Goal: Information Seeking & Learning: Learn about a topic

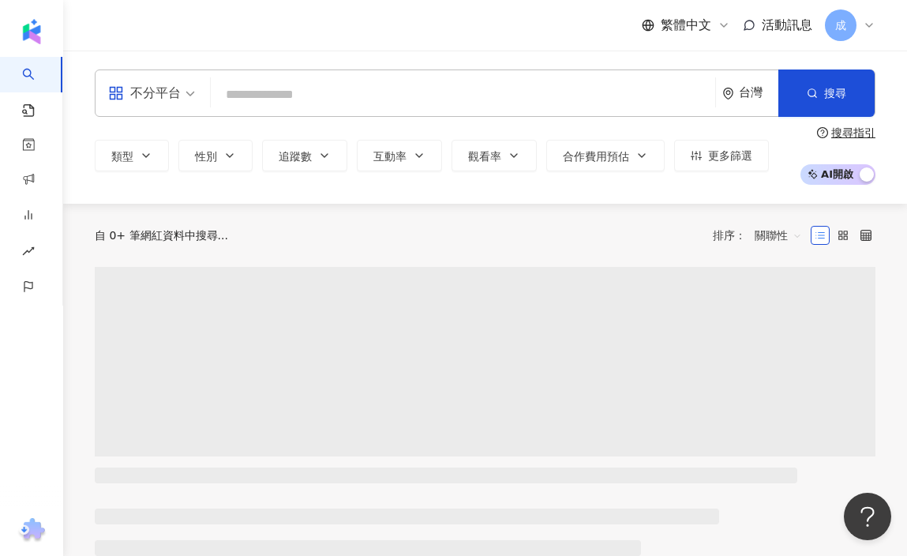
click at [340, 87] on input "search" at bounding box center [463, 95] width 492 height 30
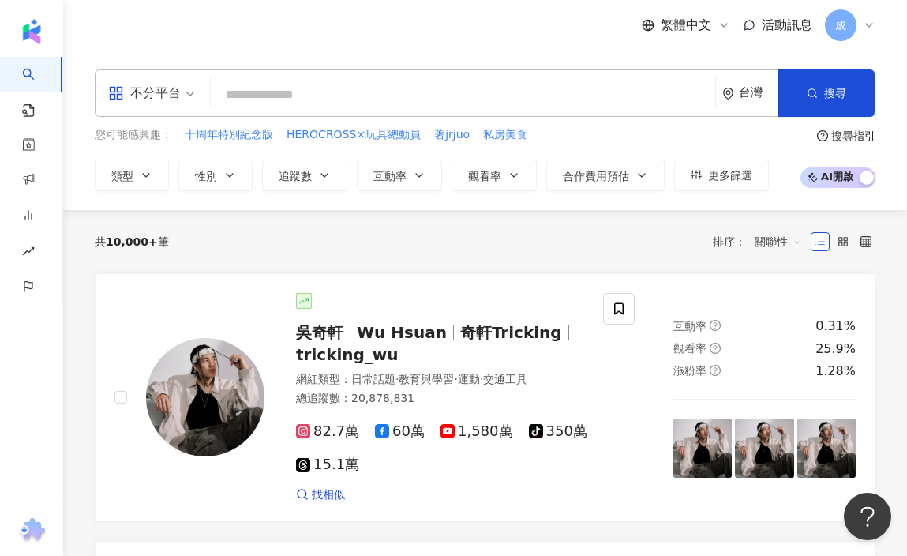
click at [298, 99] on input "search" at bounding box center [463, 95] width 492 height 30
click at [277, 88] on input "search" at bounding box center [463, 95] width 492 height 30
type input "*"
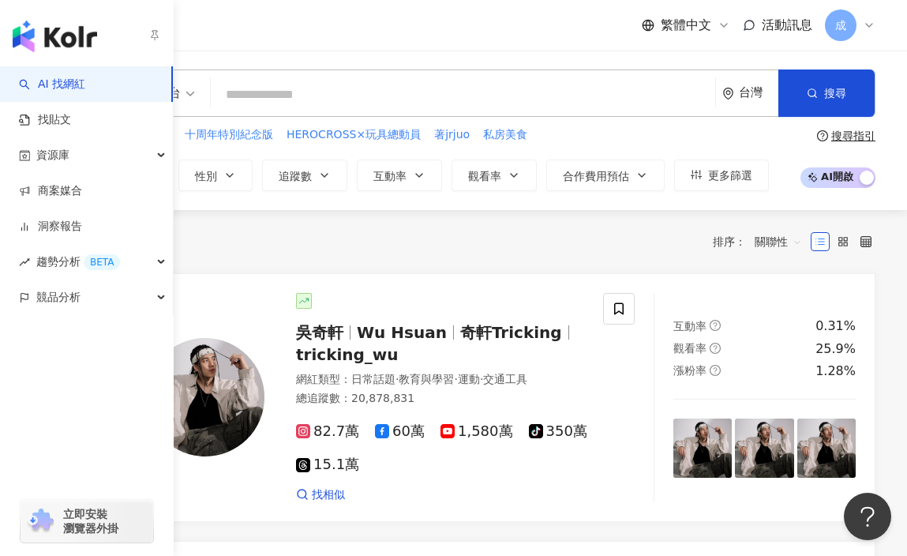
click at [34, 80] on link "AI 找網紅" at bounding box center [52, 85] width 66 height 16
click at [62, 113] on link "找貼文" at bounding box center [45, 120] width 52 height 16
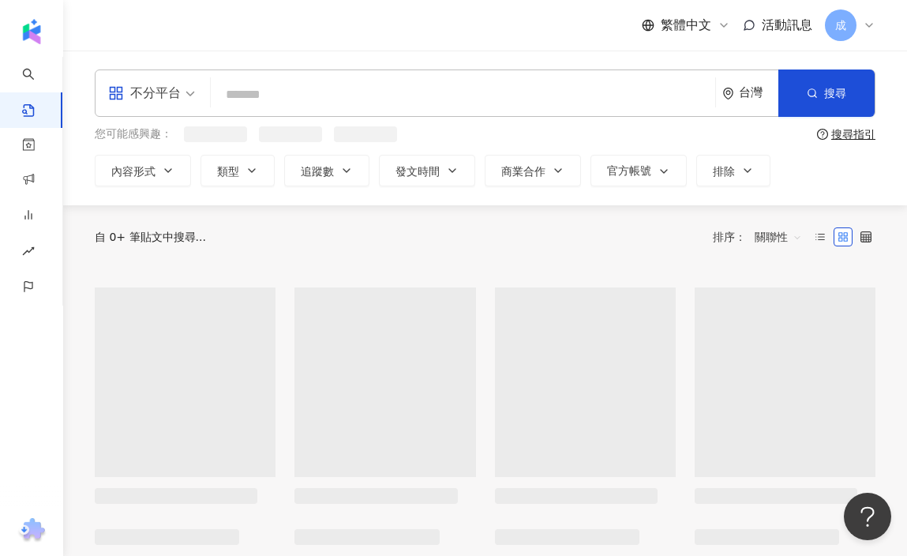
click at [316, 58] on div "不分平台 台灣 搜尋 您可能感興趣： 搜尋指引 內容形式 類型 追蹤數 發文時間 商業合作 官方帳號 排除" at bounding box center [485, 128] width 844 height 155
click at [316, 75] on div "不分平台 台灣 搜尋" at bounding box center [485, 92] width 781 height 47
click at [316, 86] on input "search" at bounding box center [463, 94] width 492 height 34
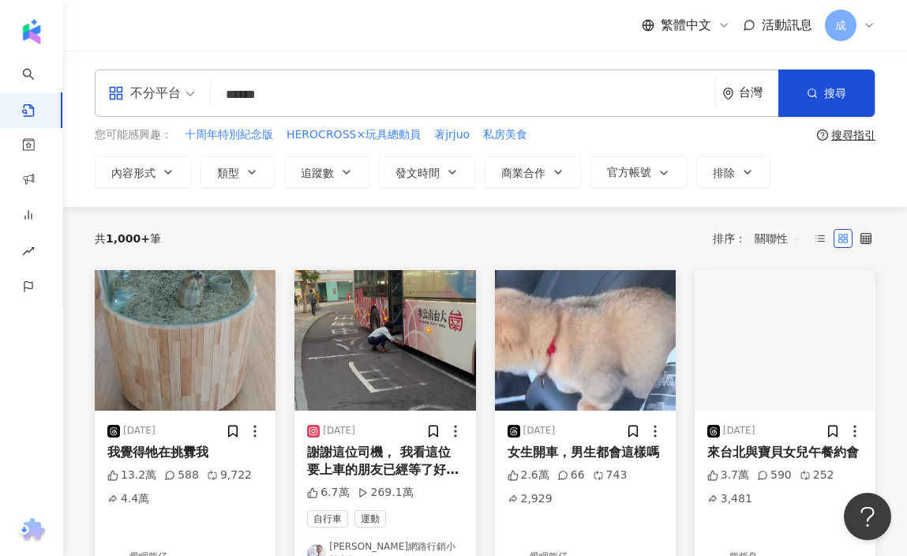
type input "******"
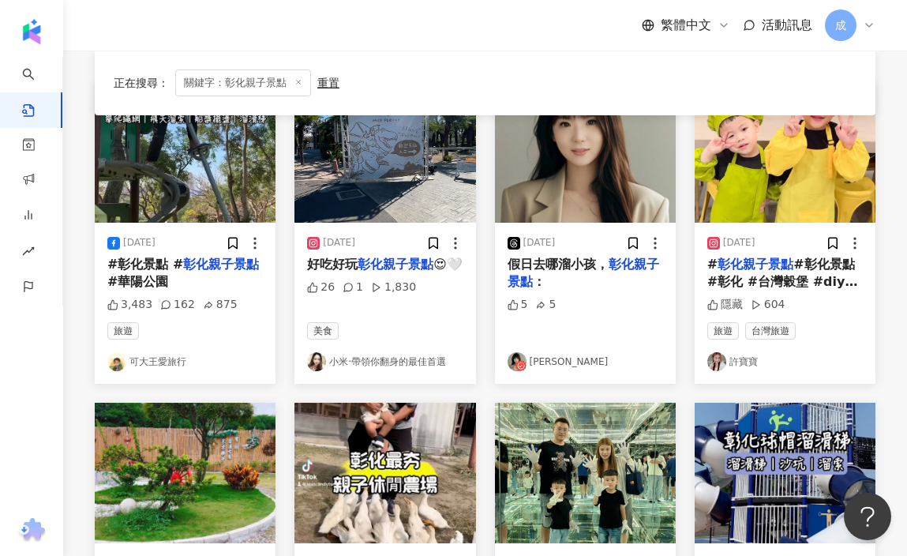
scroll to position [127, 0]
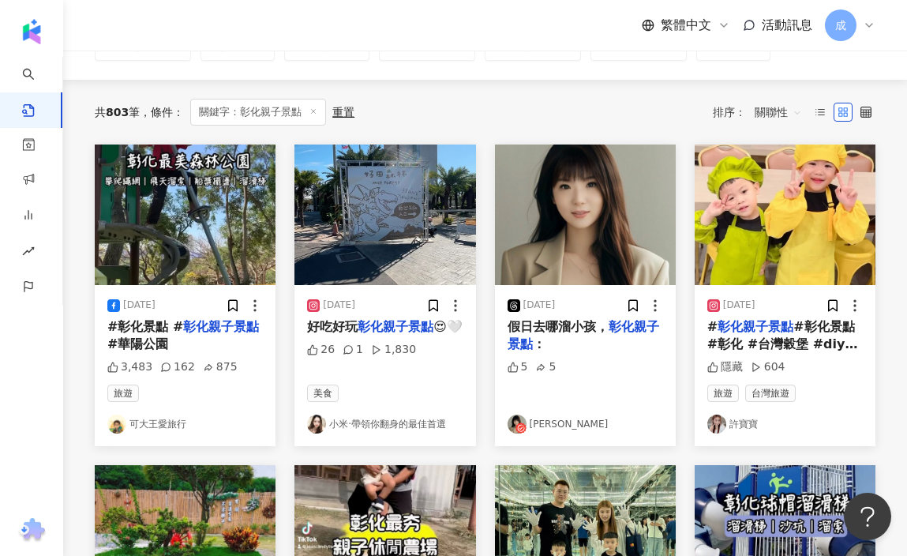
click at [151, 430] on link "可大王愛旅行" at bounding box center [184, 423] width 155 height 19
click at [258, 299] on icon at bounding box center [255, 306] width 16 height 16
click at [204, 340] on div "#彰化景點 # 彰化親子景點 #[GEOGRAPHIC_DATA]" at bounding box center [184, 336] width 155 height 36
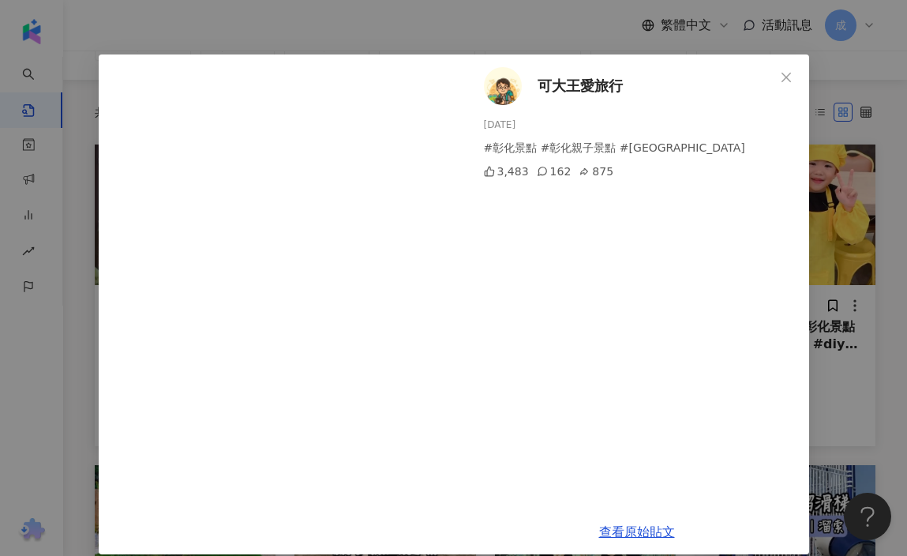
scroll to position [42, 0]
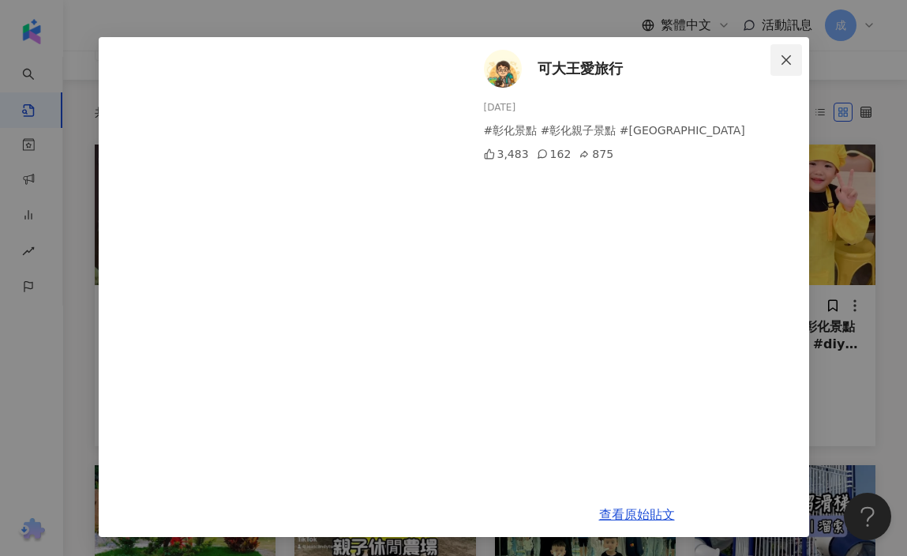
click at [786, 49] on button "Close" at bounding box center [786, 60] width 32 height 32
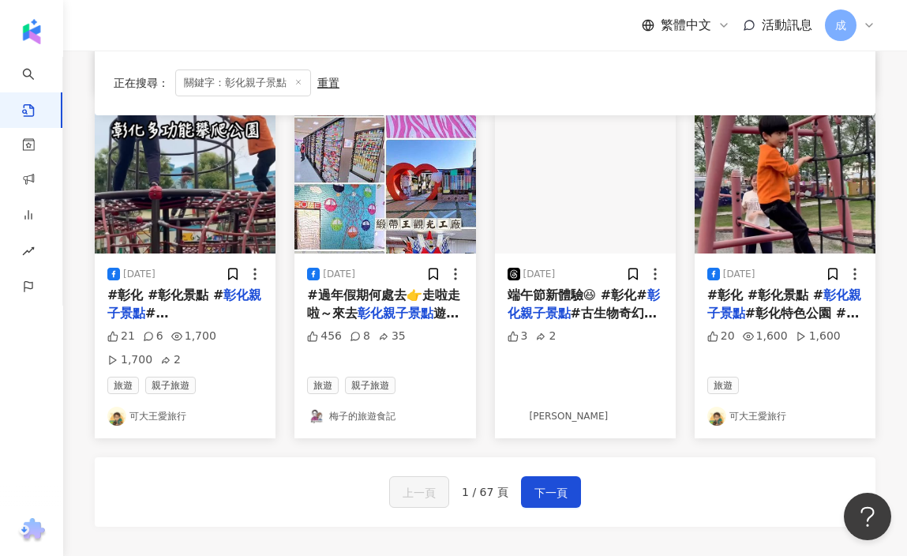
scroll to position [803, 0]
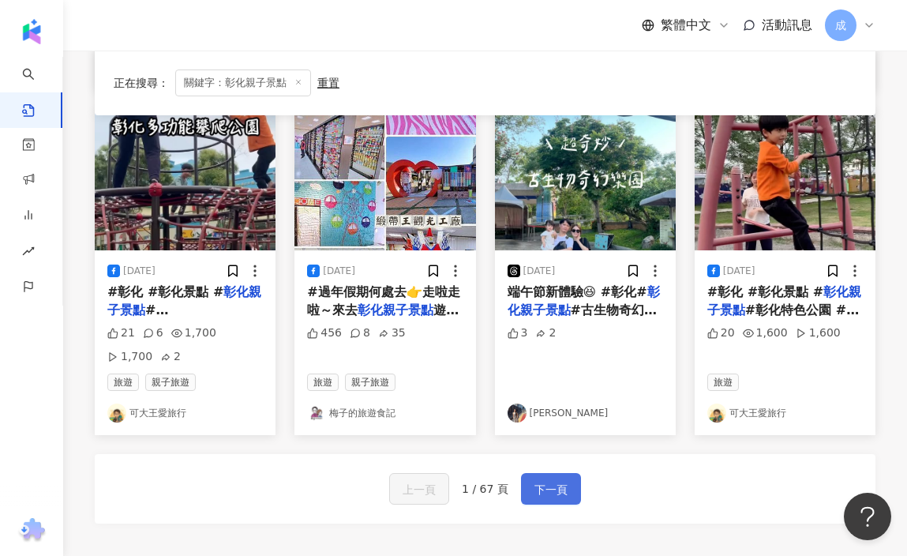
click at [575, 485] on button "下一頁" at bounding box center [551, 489] width 60 height 32
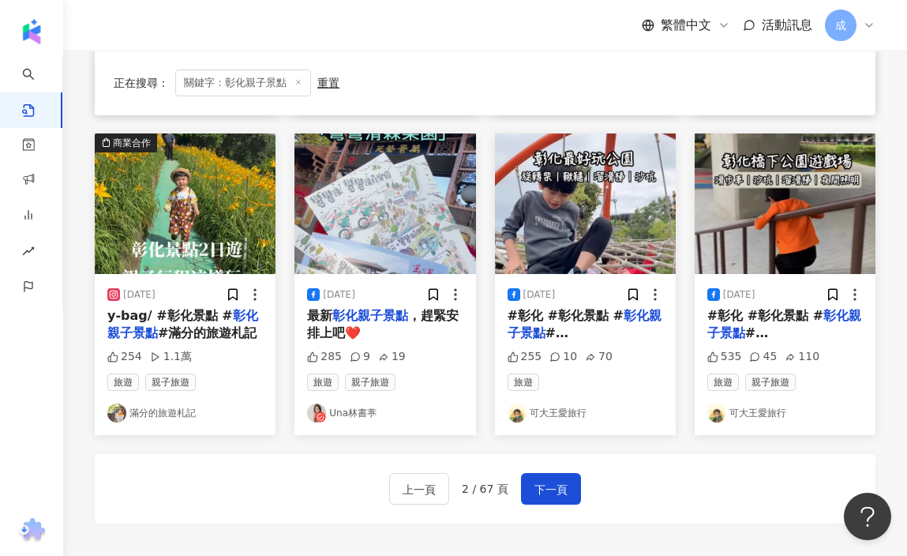
click at [609, 291] on div "[DATE]" at bounding box center [584, 294] width 155 height 16
click at [584, 298] on div "[DATE]" at bounding box center [584, 294] width 155 height 16
click at [542, 298] on div "[DATE]" at bounding box center [539, 294] width 32 height 13
click at [581, 369] on div "[DATE] #彰化 #彰化景點 # 彰化親子景點 #[GEOGRAPHIC_DATA][PERSON_NAME] 255 10 70 旅遊 可大王愛旅行" at bounding box center [585, 354] width 181 height 161
click at [586, 247] on img "button" at bounding box center [585, 203] width 181 height 140
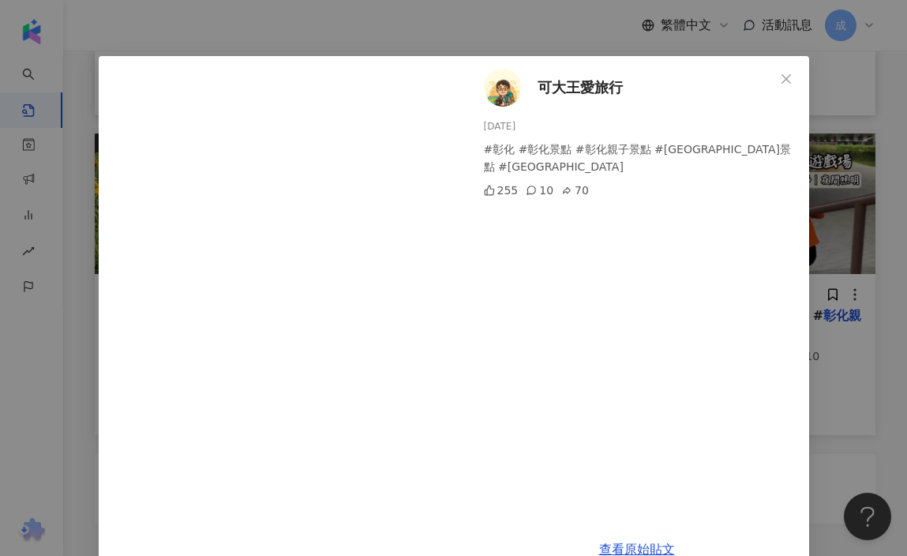
scroll to position [24, 0]
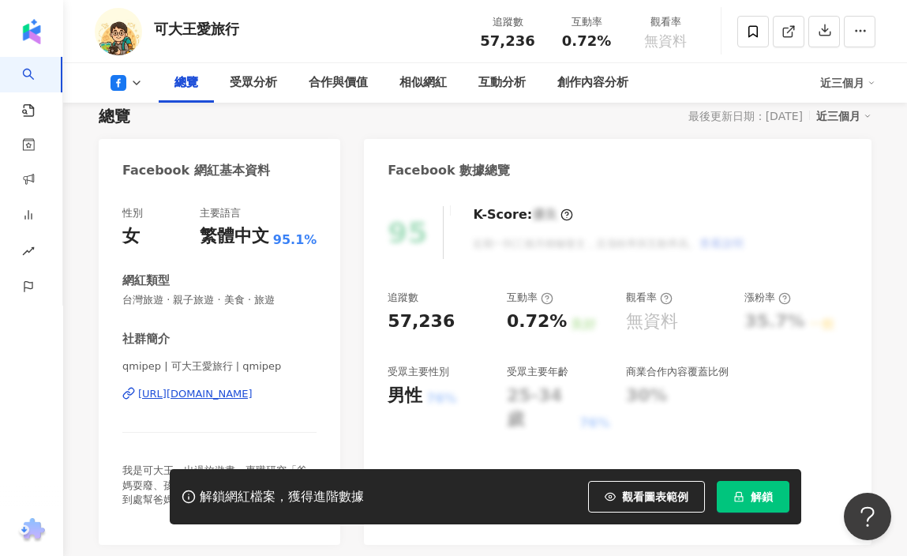
scroll to position [114, 0]
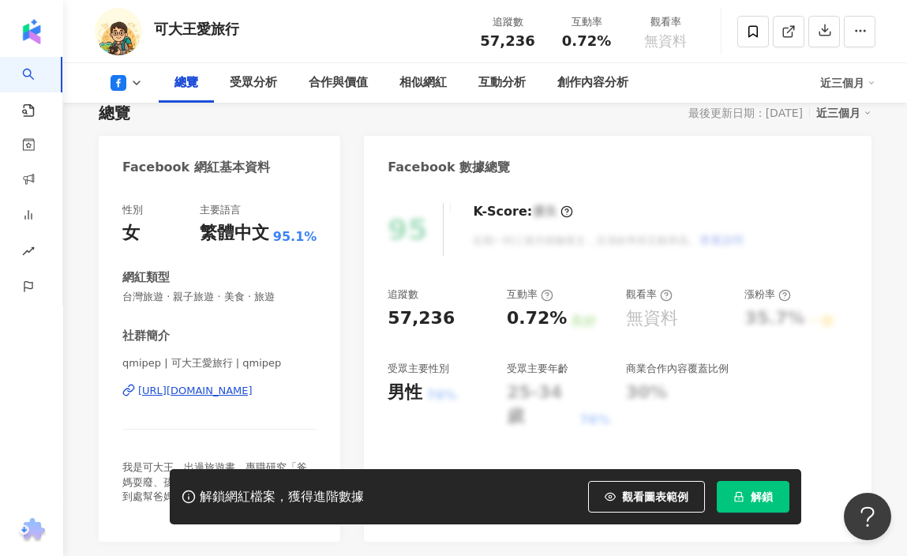
click at [208, 384] on div "[URL][DOMAIN_NAME]" at bounding box center [195, 391] width 114 height 14
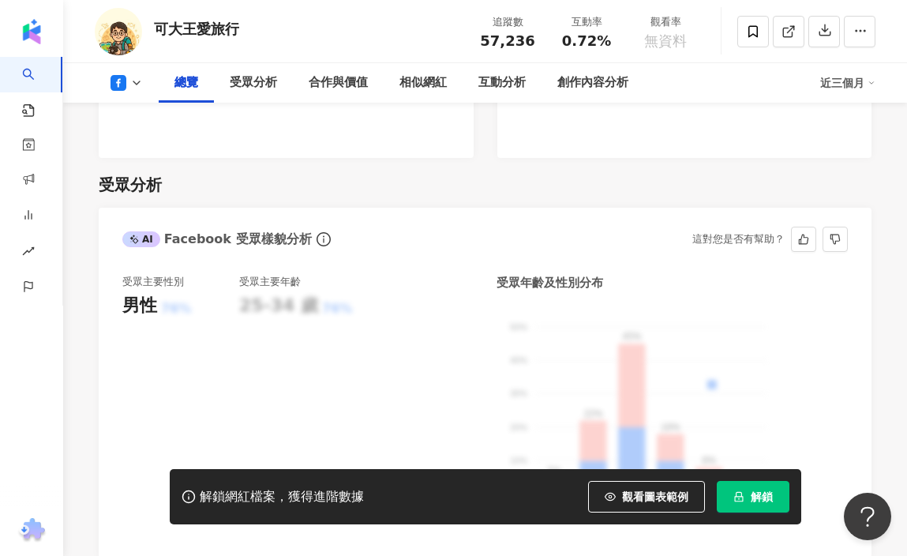
scroll to position [1457, 0]
